Goal: Task Accomplishment & Management: Use online tool/utility

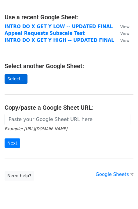
scroll to position [29, 0]
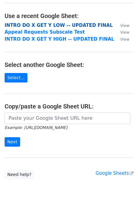
click at [52, 23] on strong "INTRO DO X GET Y LOW -- UPDATED FINAL" at bounding box center [59, 25] width 108 height 5
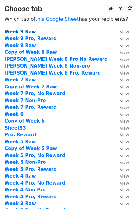
click at [27, 31] on strong "Week 9 Raw" at bounding box center [20, 31] width 31 height 5
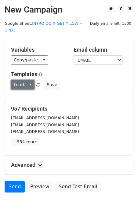
click at [25, 83] on link "Load..." at bounding box center [22, 84] width 23 height 9
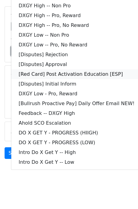
scroll to position [35, 0]
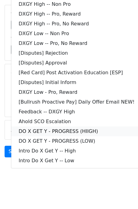
click at [84, 130] on link "DO X GET Y - PROGRESS (HIIGH)" at bounding box center [76, 131] width 131 height 10
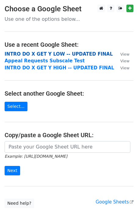
click at [83, 56] on strong "INTRO DO X GET Y LOW -- UPDATED FINAL" at bounding box center [59, 53] width 108 height 5
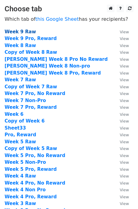
click at [28, 33] on strong "Week 9 Raw" at bounding box center [20, 31] width 31 height 5
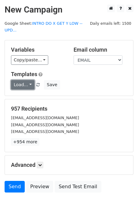
click at [28, 84] on link "Load..." at bounding box center [22, 84] width 23 height 9
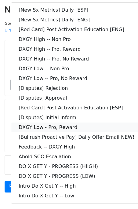
scroll to position [35, 0]
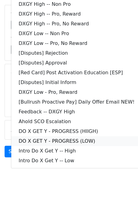
click at [85, 140] on link "DO X GET Y - PROGRESS (LOW)" at bounding box center [76, 141] width 131 height 10
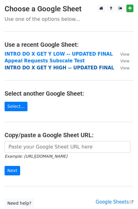
click at [60, 67] on strong "INTRO DO X GET Y HIGH -- UPDATED FINAL" at bounding box center [60, 67] width 110 height 5
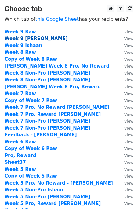
click at [33, 38] on strong "Week 9 Meredith" at bounding box center [36, 38] width 63 height 5
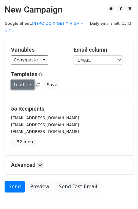
click at [29, 80] on link "Load..." at bounding box center [22, 84] width 23 height 9
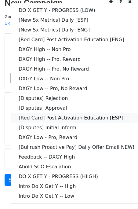
scroll to position [28, 0]
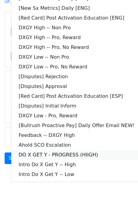
click at [98, 150] on link "DO X GET Y - PROGRESS (HIIGH)" at bounding box center [76, 155] width 131 height 10
